Goal: Information Seeking & Learning: Learn about a topic

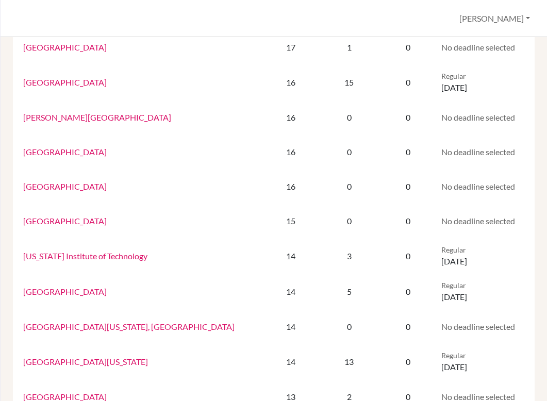
scroll to position [480, 0]
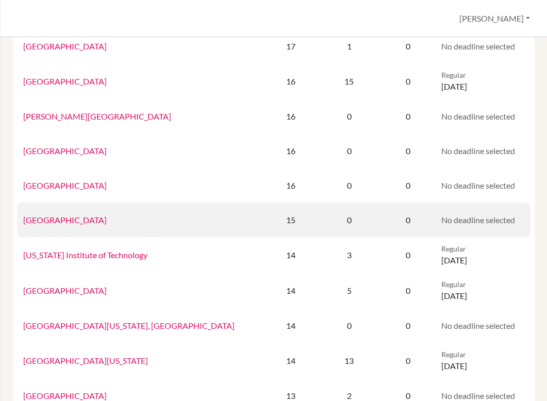
click at [54, 221] on link "[GEOGRAPHIC_DATA]" at bounding box center [65, 220] width 84 height 10
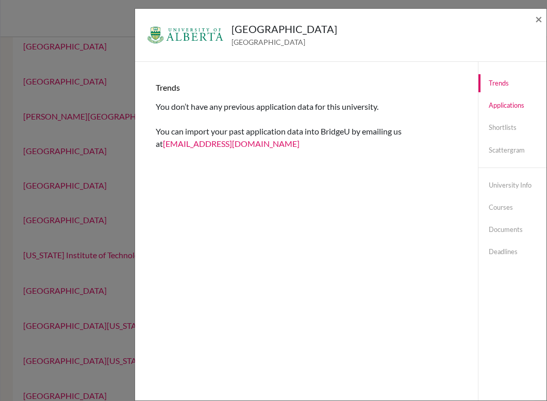
click at [510, 108] on link "Applications" at bounding box center [513, 105] width 68 height 18
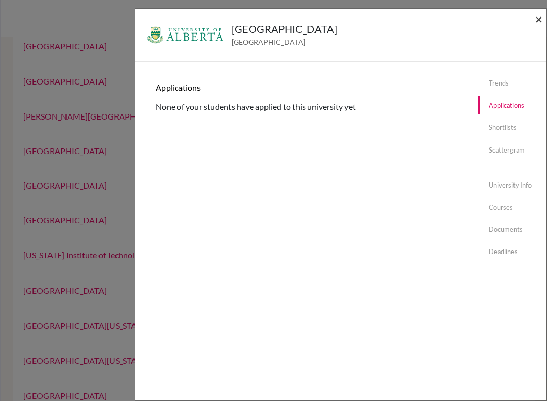
click at [540, 22] on span "×" at bounding box center [539, 18] width 7 height 15
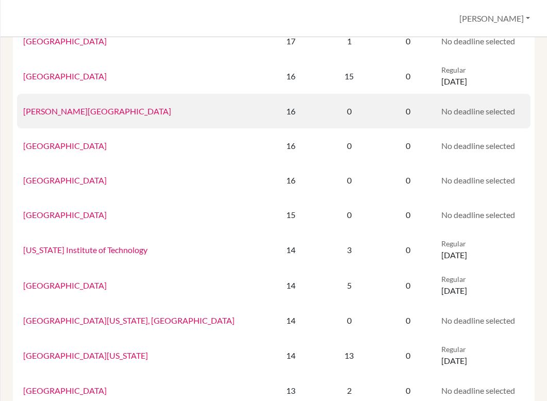
scroll to position [483, 0]
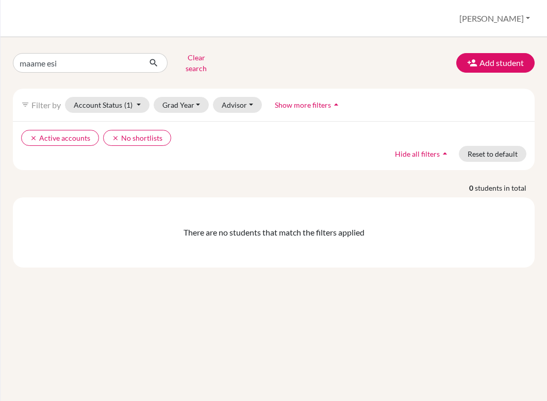
click at [342, 5] on div "Students overview [PERSON_NAME] Profile School Settings Log out" at bounding box center [274, 18] width 547 height 37
click at [482, 48] on div "maame esi Clear search Add student filter_list Filter by Account Status (1) Act…" at bounding box center [274, 219] width 547 height 364
click at [477, 66] on button "Add student" at bounding box center [496, 63] width 78 height 20
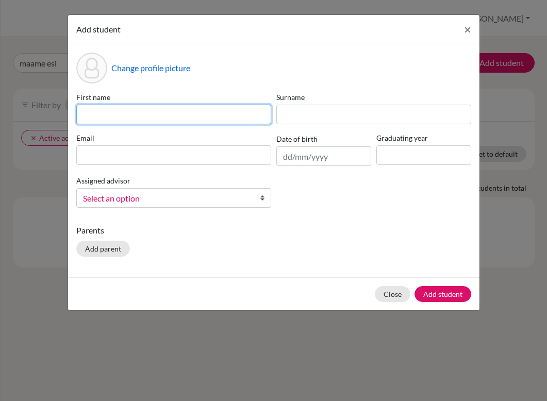
click at [201, 114] on input at bounding box center [173, 115] width 195 height 20
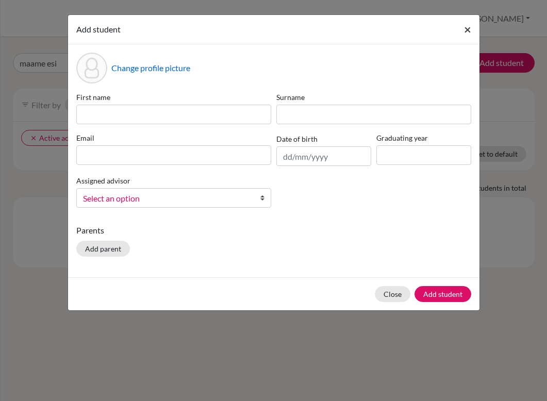
click at [464, 30] on span "×" at bounding box center [467, 29] width 7 height 15
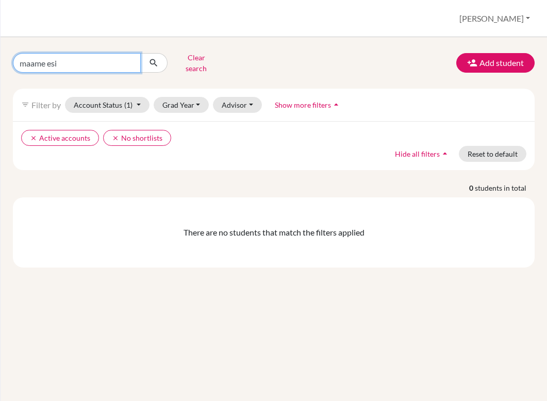
click at [99, 56] on input "maame esi" at bounding box center [77, 63] width 128 height 20
type input "m"
type input "y"
